Goal: Transaction & Acquisition: Purchase product/service

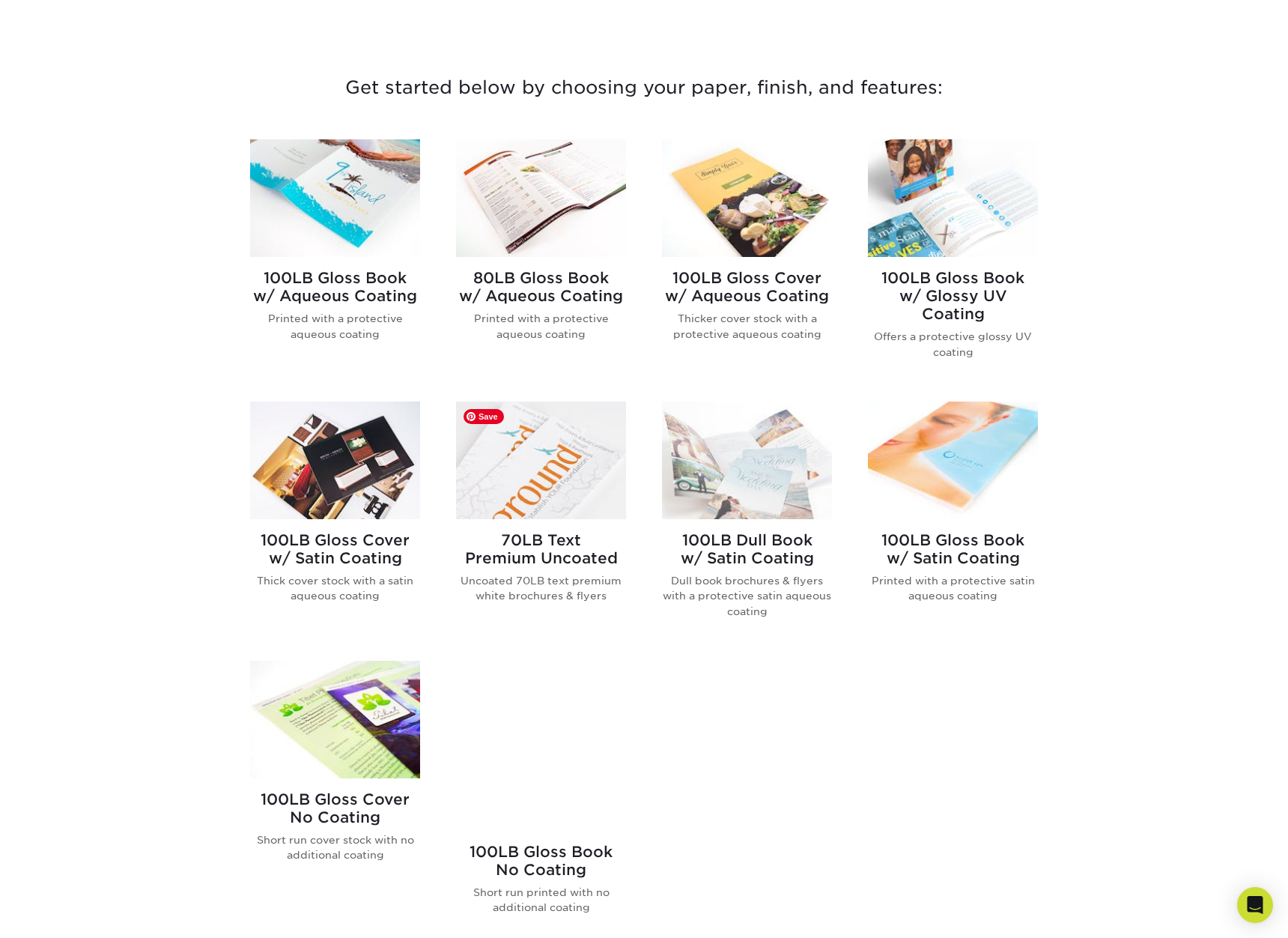
scroll to position [524, 0]
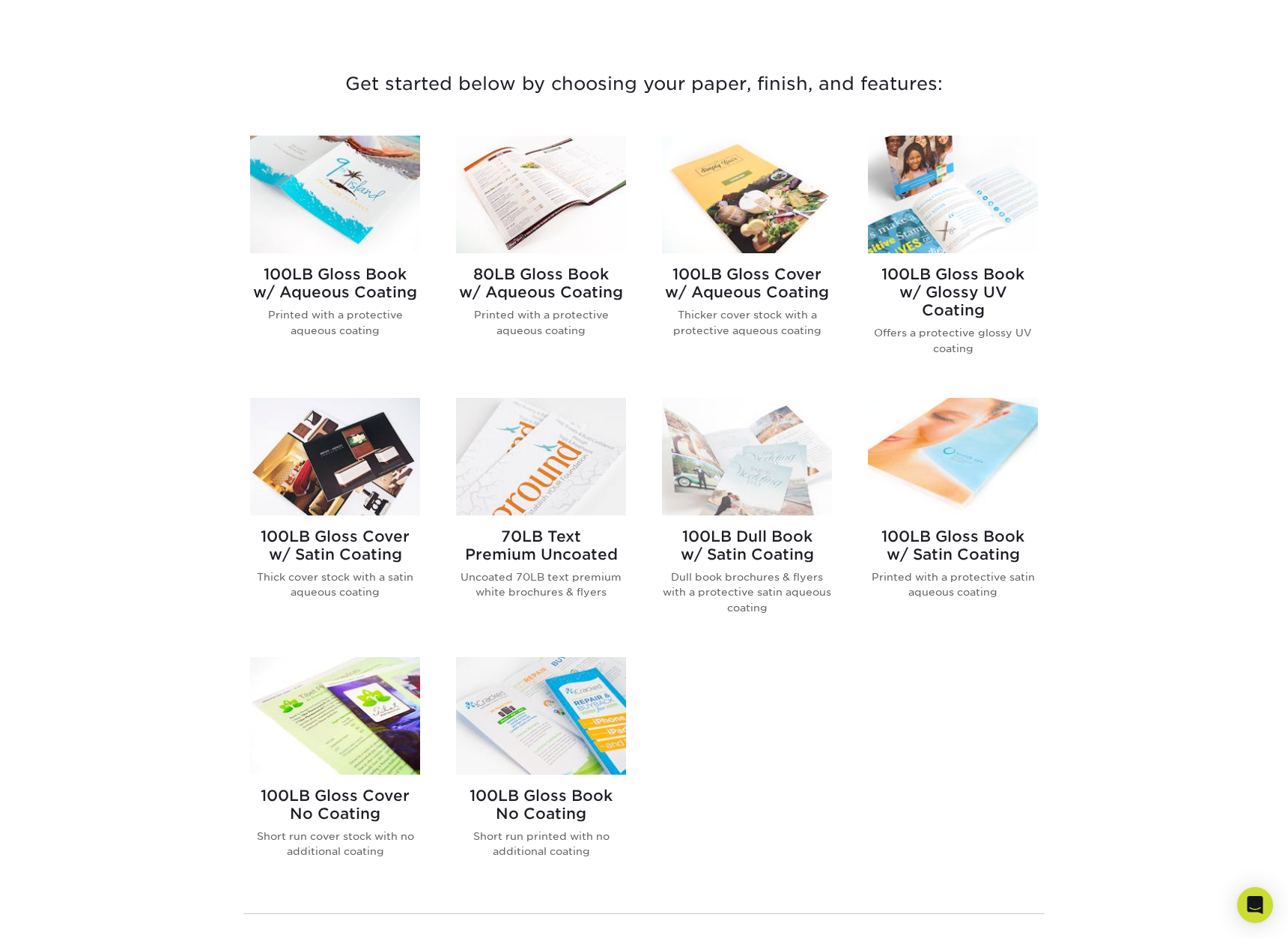
click at [354, 291] on h2 "100LB Gloss Book w/ Aqueous Coating" at bounding box center [335, 283] width 170 height 36
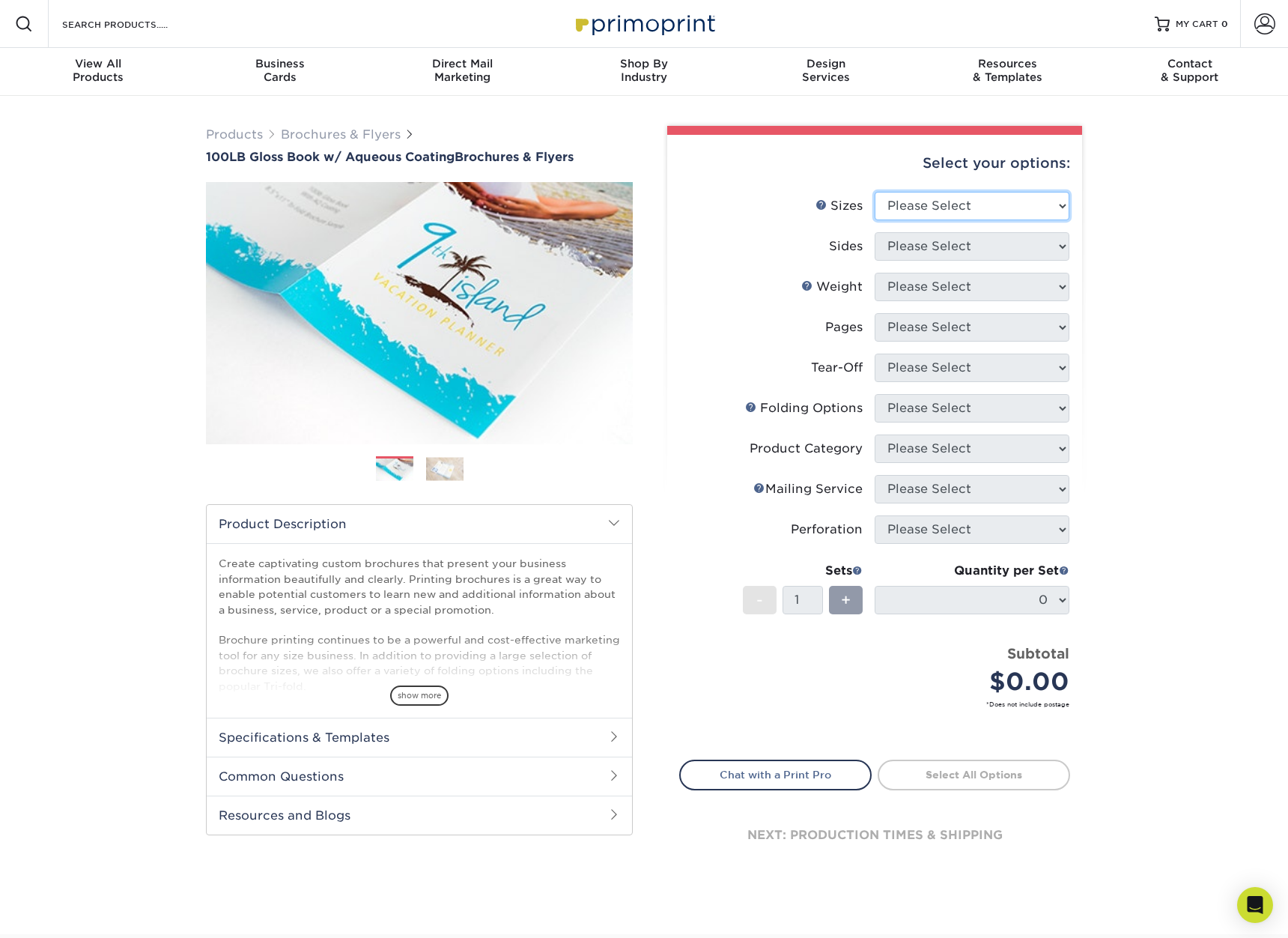
click at [936, 201] on select "Please Select 3.5" x 8.5" 3.5" x 11" 3.67" x 8.5" 4" x 6" 4" x 8.5" 4" x 9" 4" …" at bounding box center [972, 206] width 195 height 28
select select "8.50x11.00"
click at [875, 192] on select "Please Select 3.5" x 8.5" 3.5" x 11" 3.67" x 8.5" 4" x 6" 4" x 8.5" 4" x 9" 4" …" at bounding box center [972, 206] width 195 height 28
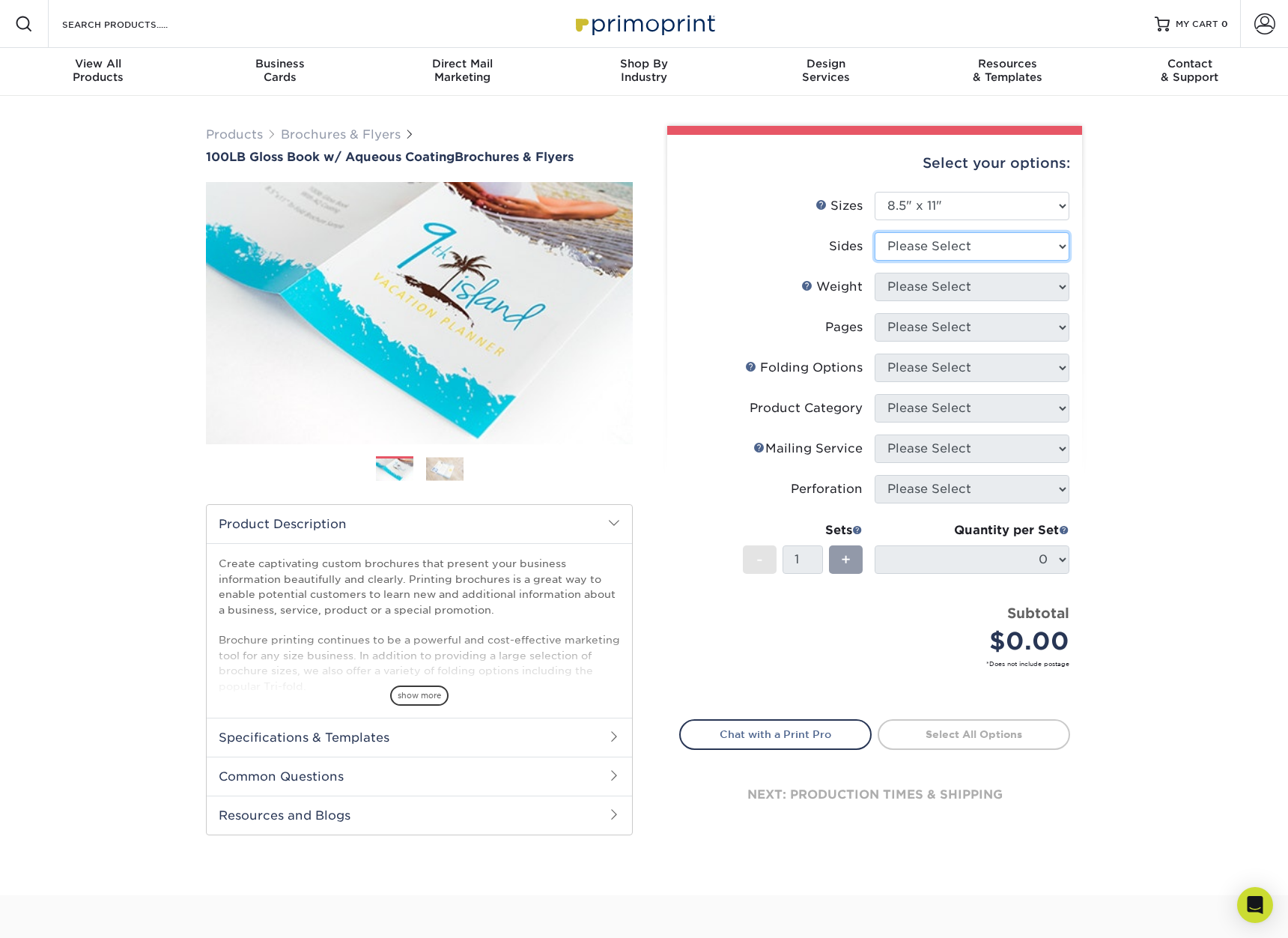
click at [910, 237] on select "Please Select Print Both Sides Print Front Only" at bounding box center [972, 246] width 195 height 28
select select "13abbda7-1d64-4f25-8bb2-c179b224825d"
click at [875, 232] on select "Please Select Print Both Sides Print Front Only" at bounding box center [972, 246] width 195 height 28
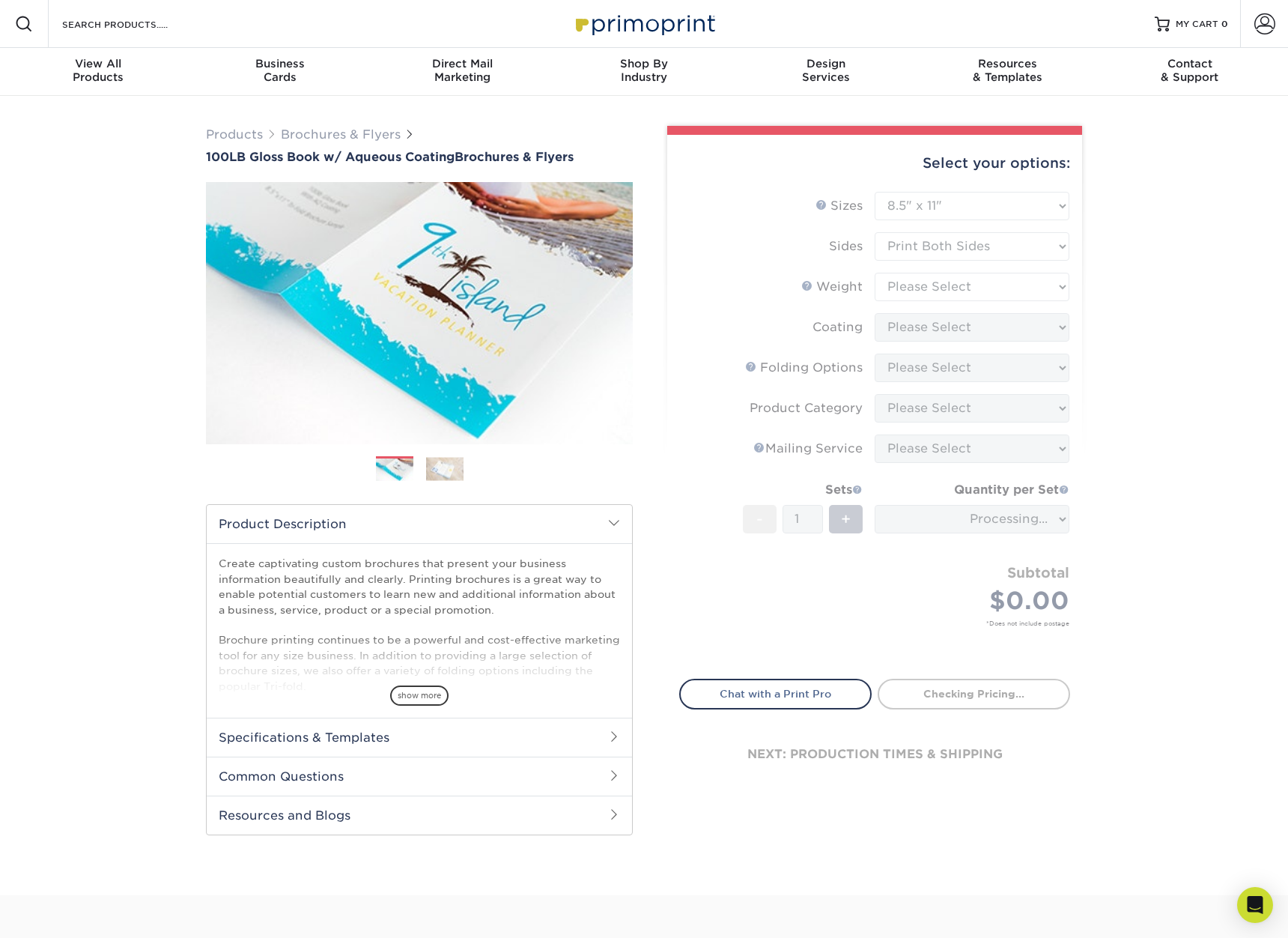
click at [927, 287] on form "Sizes Help Sizes Please Select 3.5" x 8.5" 3.5" x 11" 3.67" x 8.5" 4" x 6" 4" x…" at bounding box center [874, 427] width 391 height 470
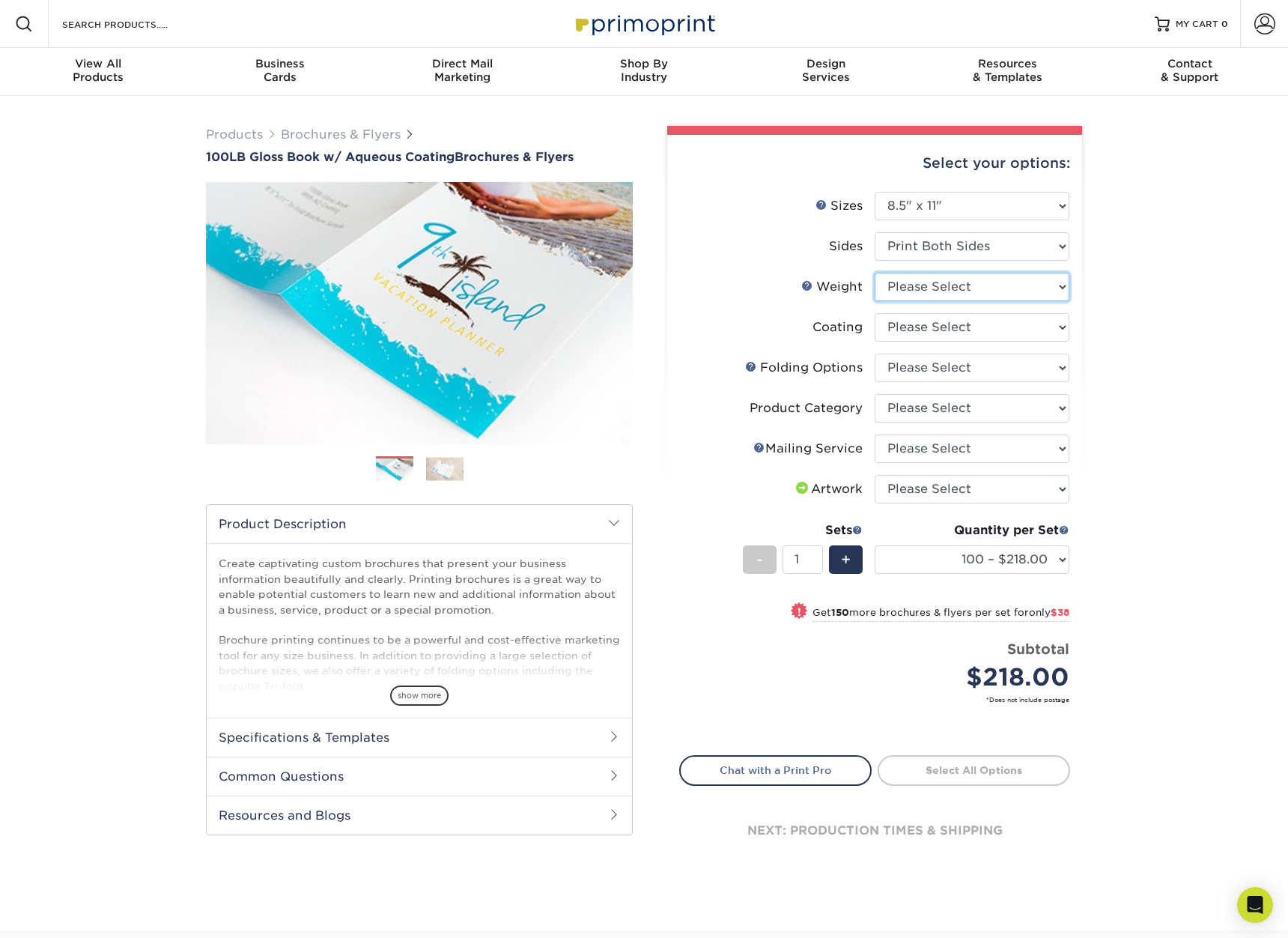
click at [915, 287] on select "Please Select 100LB" at bounding box center [972, 287] width 195 height 28
select select "100LB"
click at [875, 273] on select "Please Select 100LB" at bounding box center [972, 287] width 195 height 28
click at [913, 323] on select at bounding box center [972, 327] width 195 height 28
select select "d41dab50-ff65-4f4f-bb17-2afe4d36ae33"
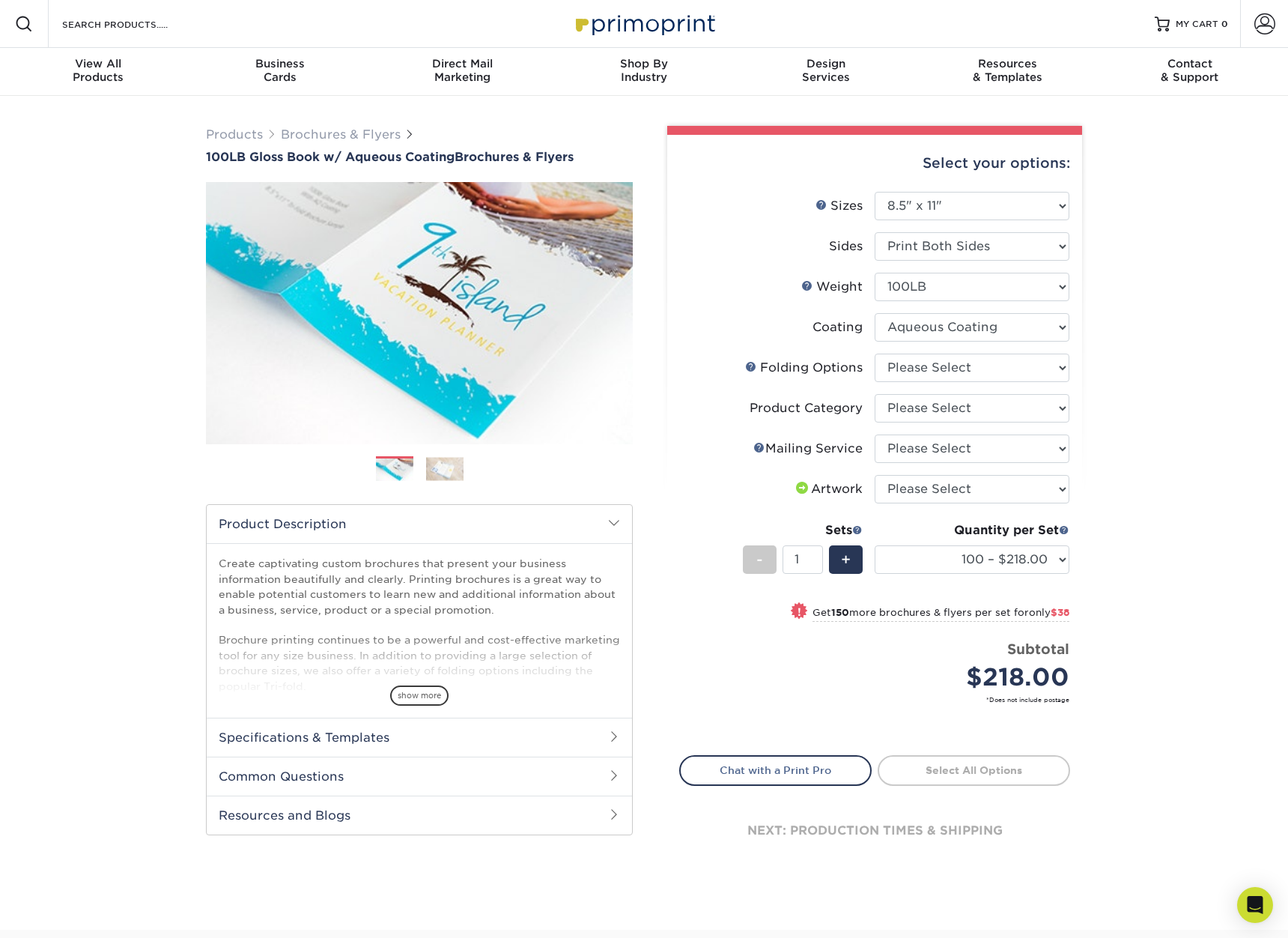
click at [875, 313] on select at bounding box center [972, 327] width 195 height 28
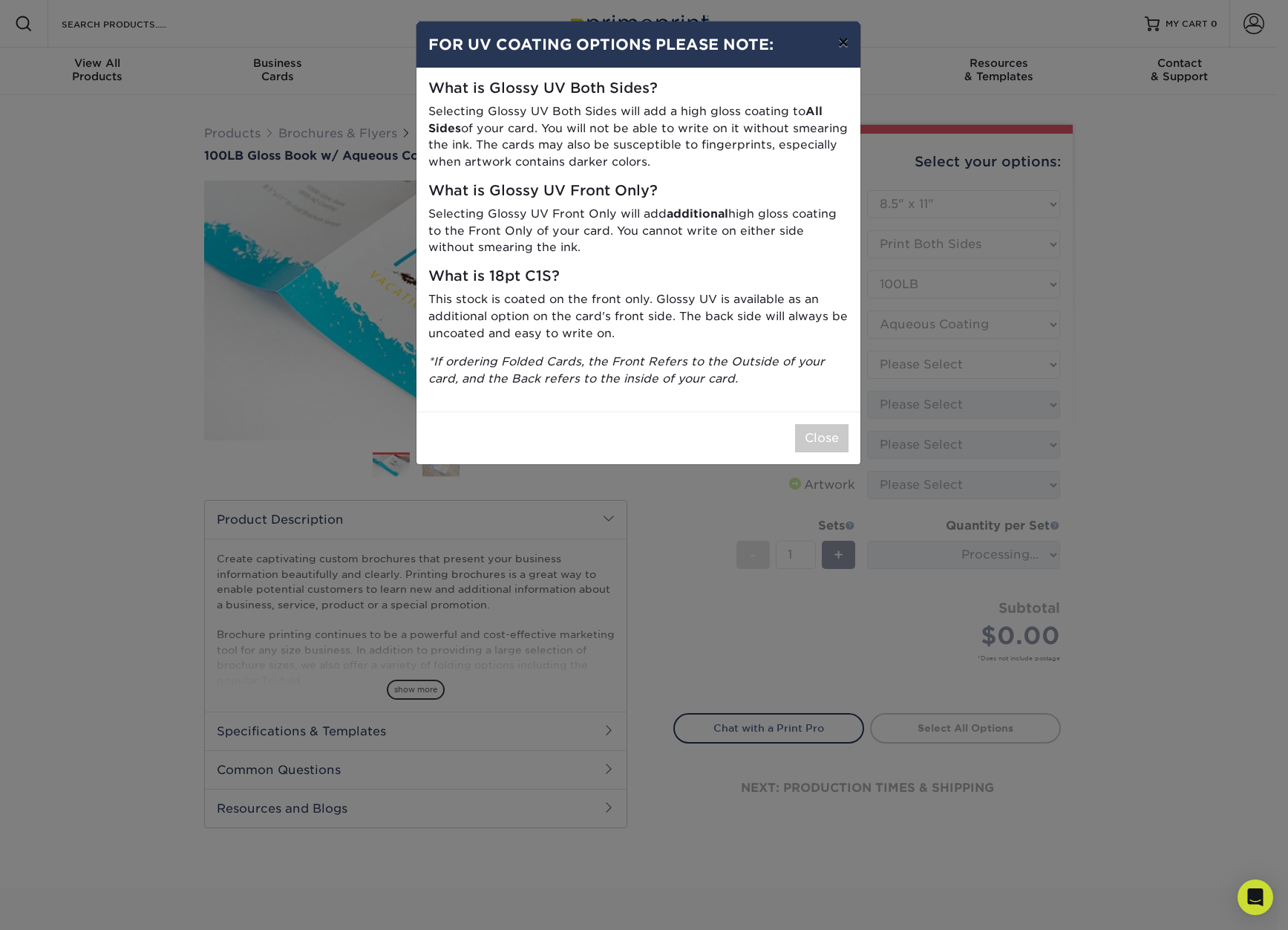
click at [839, 36] on button "×" at bounding box center [843, 43] width 34 height 42
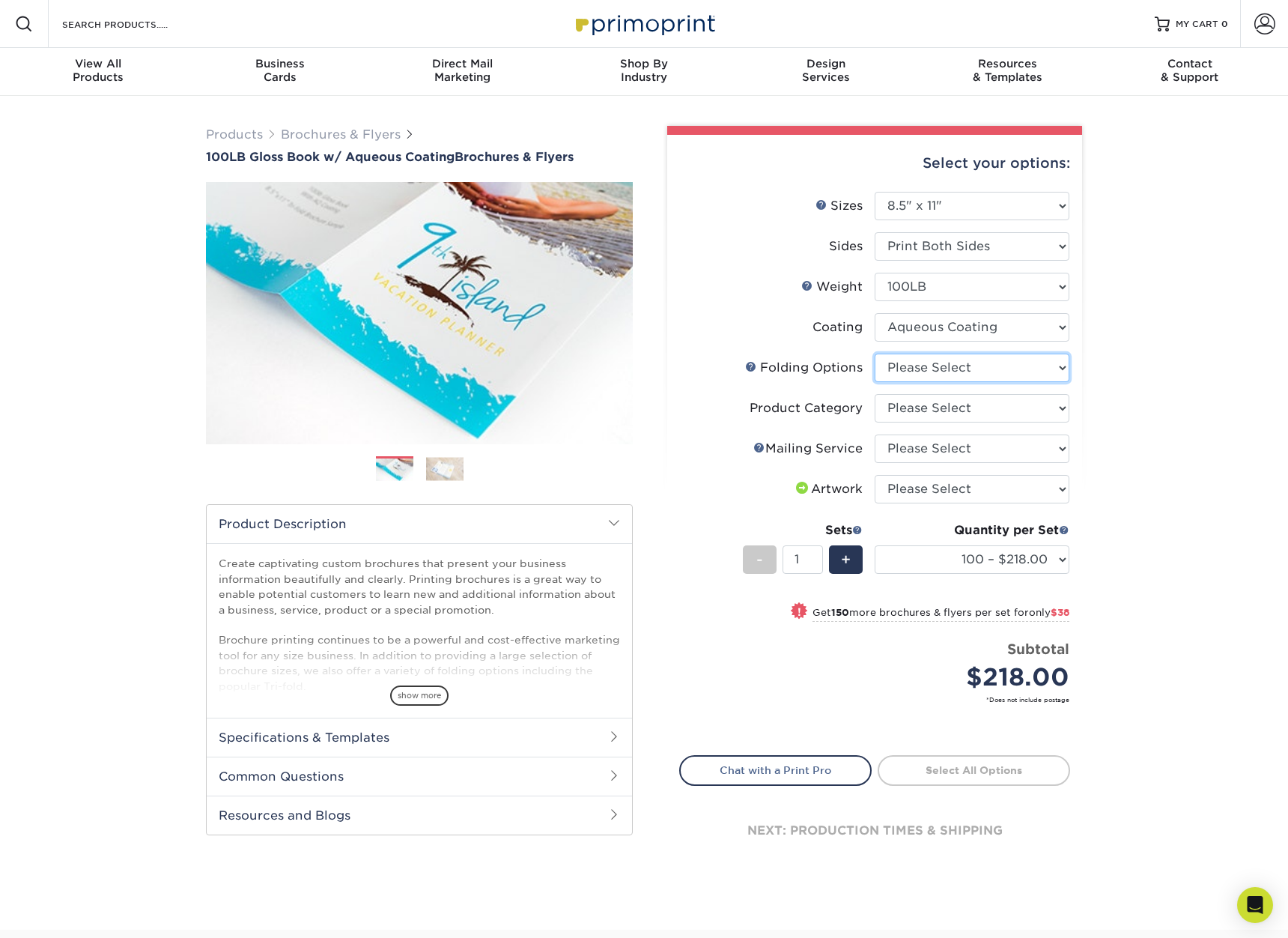
click at [947, 371] on select "Please Select FLAT - No Folding Accordion Fold Half-Fold (Vertical) Half-Fold (…" at bounding box center [972, 367] width 195 height 28
select select "6bd2fd9e-193e-4811-88f7-94c08206d735"
click at [875, 353] on select "Please Select FLAT - No Folding Accordion Fold Half-Fold (Vertical) Half-Fold (…" at bounding box center [972, 367] width 195 height 28
click at [922, 407] on select "Please Select Flyers and Brochures" at bounding box center [972, 408] width 195 height 28
select select "1a668080-6b7c-4174-b399-2c3833b27ef4"
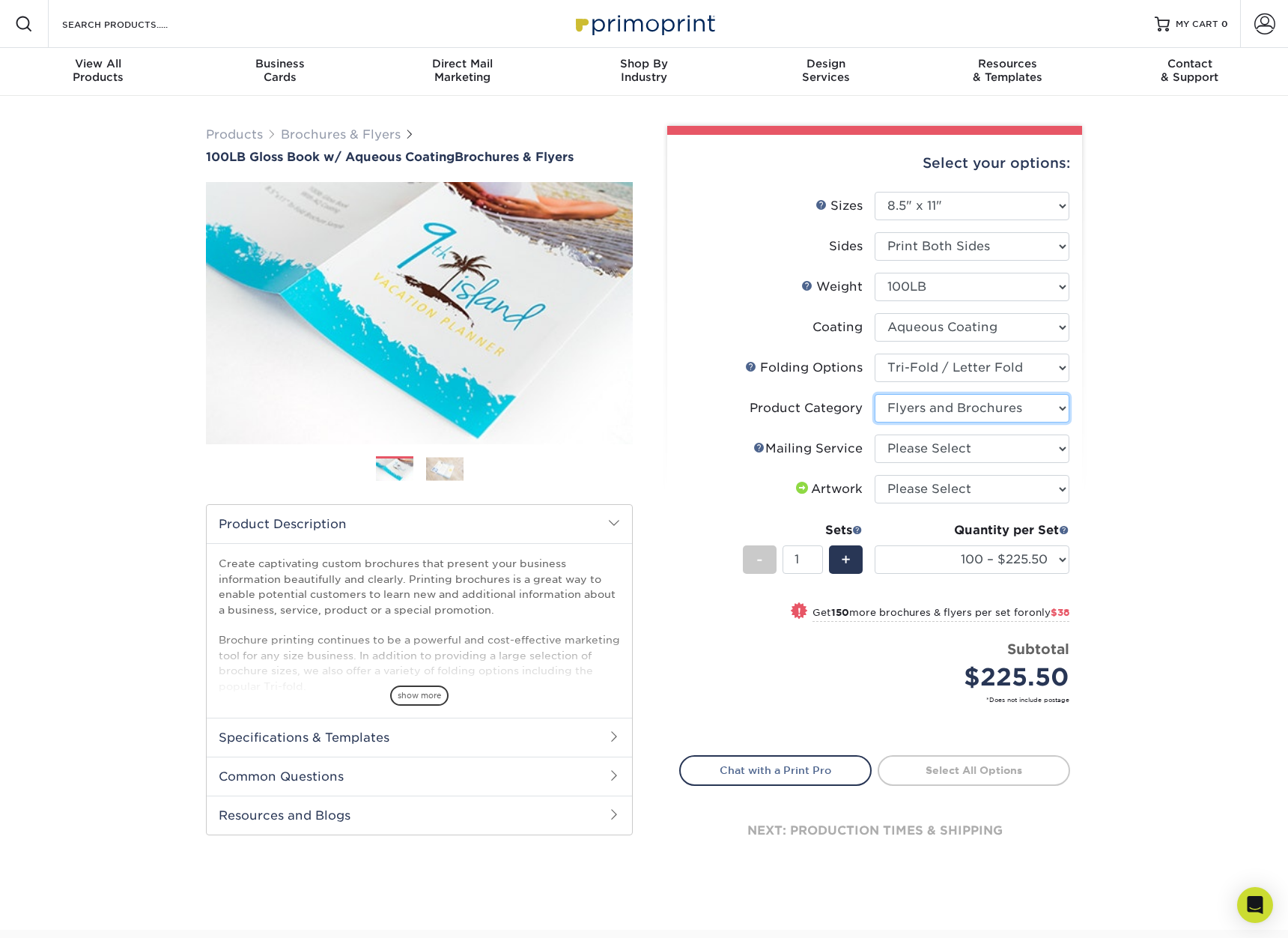
click at [875, 394] on select "Please Select Flyers and Brochures" at bounding box center [972, 408] width 195 height 28
click at [917, 450] on select "Please Select No Direct Mailing Service No, I will mail/stamp/imprint Direct Ma…" at bounding box center [972, 449] width 195 height 28
select select "3e5e9bdd-d78a-4c28-a41d-fe1407925ca6"
click at [875, 435] on select "Please Select No Direct Mailing Service No, I will mail/stamp/imprint Direct Ma…" at bounding box center [972, 449] width 195 height 28
click at [927, 483] on select "Please Select I will upload files I need a design - $175" at bounding box center [972, 489] width 195 height 28
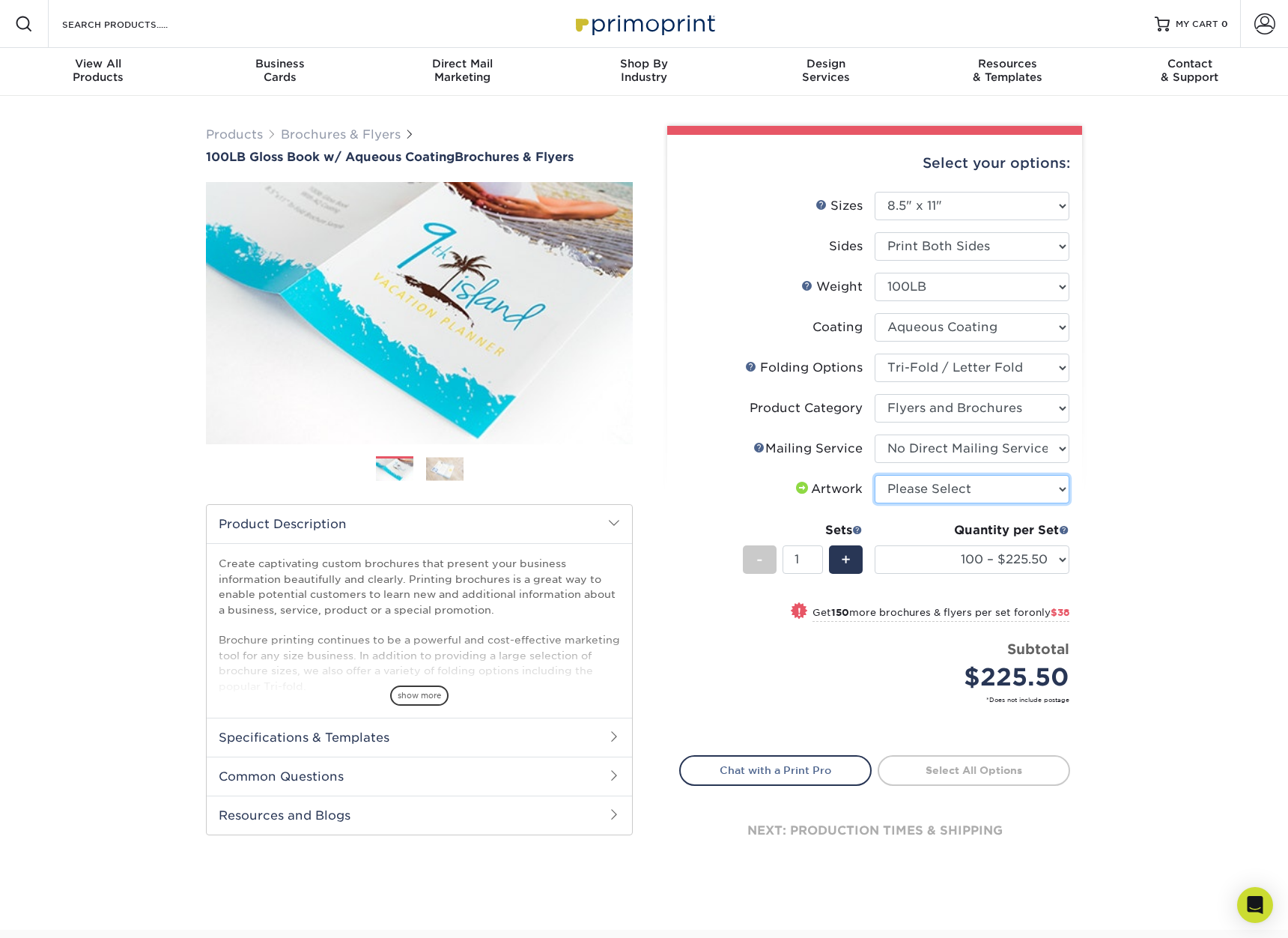
select select "upload"
click at [875, 475] on select "Please Select I will upload files I need a design - $175" at bounding box center [972, 489] width 195 height 28
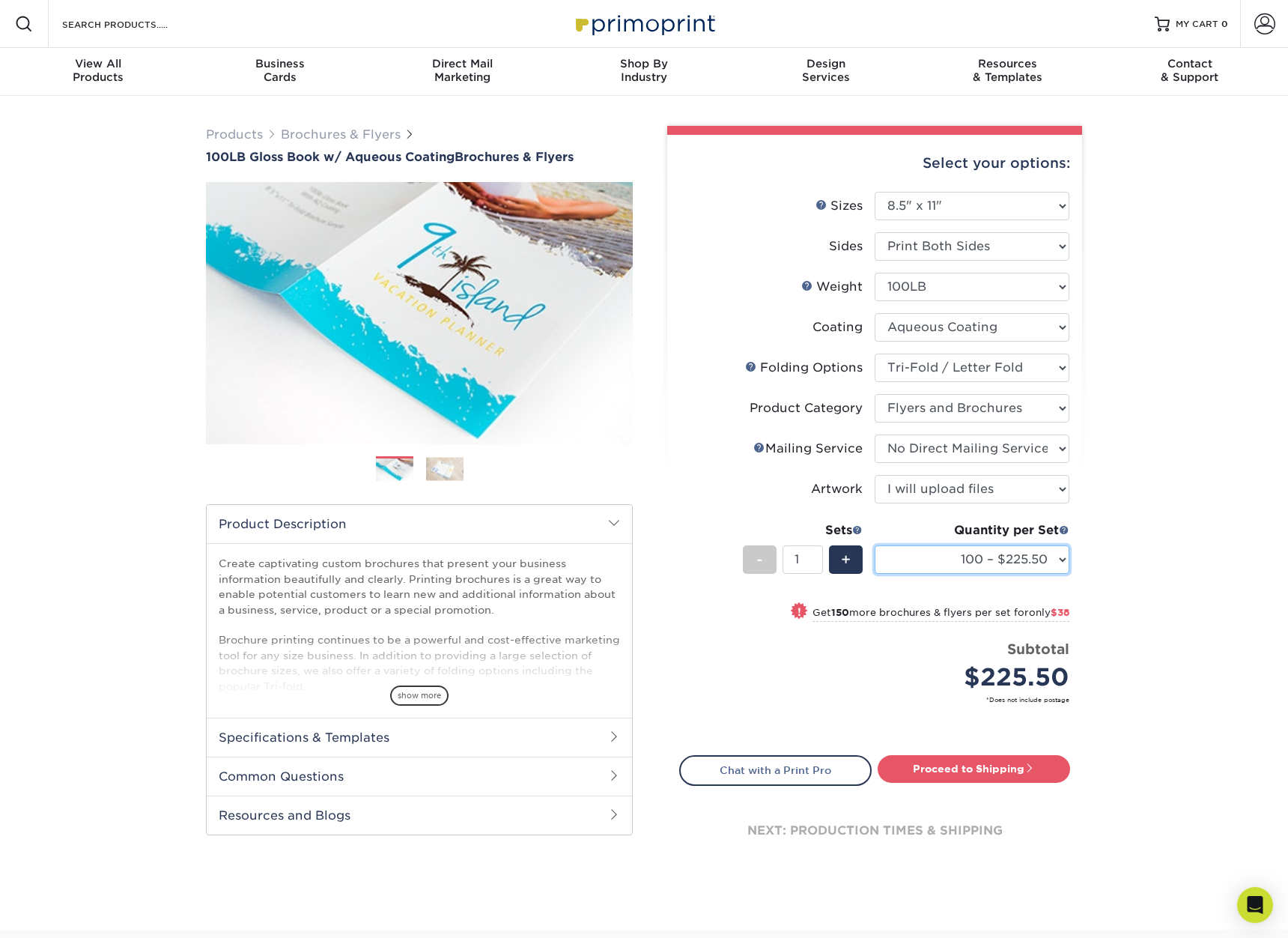
click at [997, 563] on select "100 – $225.50 250 – $263.50 500 – $279.00 1000 – $322.75 2000 – $405.75 2500 – …" at bounding box center [972, 559] width 195 height 28
click at [875, 546] on select "100 – $225.50 250 – $263.50 500 – $279.00 1000 – $322.75 2000 – $405.75 2500 – …" at bounding box center [972, 559] width 195 height 28
click at [951, 555] on select "100 – $225.50 250 – $263.50 500 – $279.00 1000 – $322.75 2000 – $405.75 2500 – …" at bounding box center [972, 559] width 195 height 28
select select "6000 – $716.75"
click at [875, 546] on select "100 – $225.50 250 – $263.50 500 – $279.00 1000 – $322.75 2000 – $405.75 2500 – …" at bounding box center [972, 559] width 195 height 28
